Goal: Navigation & Orientation: Understand site structure

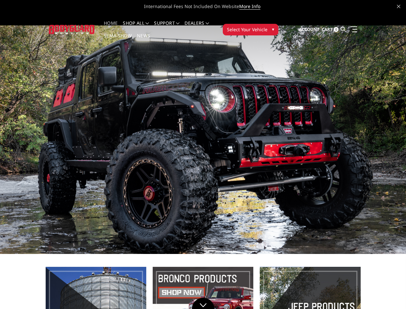
click at [173, 23] on li "Support FAQ Install Instructions Shipping Warranty Terms & Conditions Cancellat…" at bounding box center [167, 27] width 31 height 13
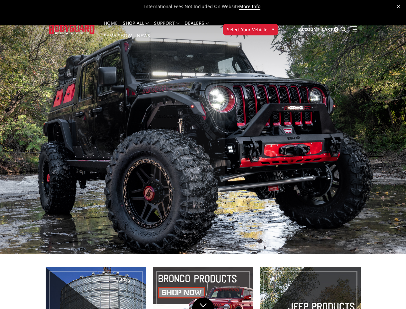
click at [173, 27] on li "Support FAQ Install Instructions Shipping Warranty Terms & Conditions Cancellat…" at bounding box center [167, 27] width 31 height 13
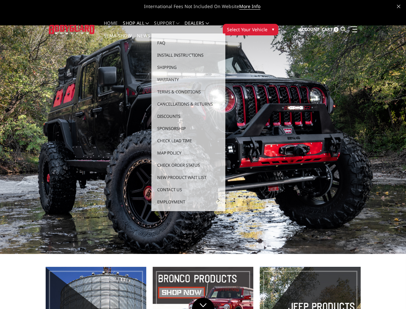
click at [268, 26] on span "Select Your Vehicle" at bounding box center [247, 29] width 41 height 7
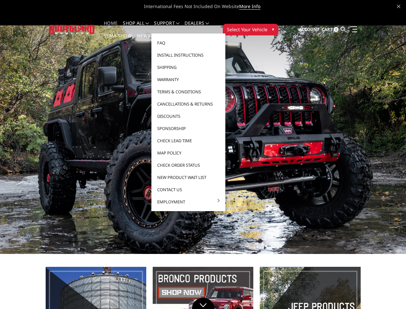
click at [378, 116] on button "1" at bounding box center [380, 121] width 6 height 10
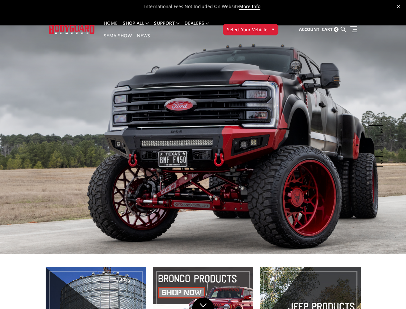
click at [380, 116] on button "1" at bounding box center [380, 121] width 6 height 10
click at [378, 126] on button "2" at bounding box center [380, 131] width 6 height 10
click at [380, 126] on button "2" at bounding box center [380, 131] width 6 height 10
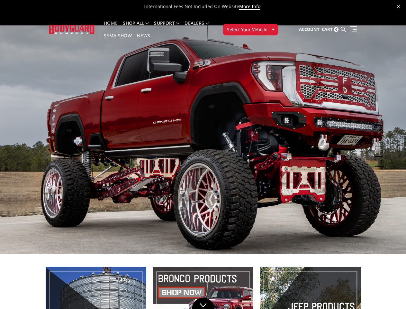
click at [378, 136] on button "3" at bounding box center [380, 141] width 6 height 10
click at [380, 136] on button "3" at bounding box center [380, 141] width 6 height 10
